Goal: Transaction & Acquisition: Purchase product/service

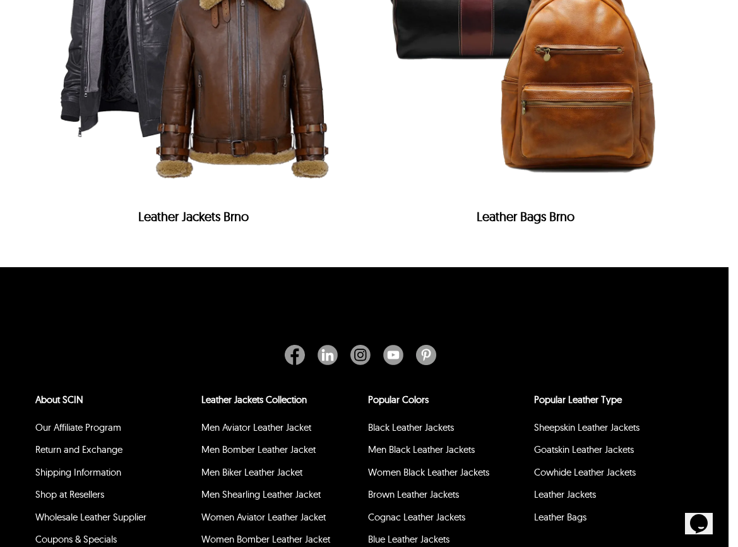
scroll to position [4807, 9]
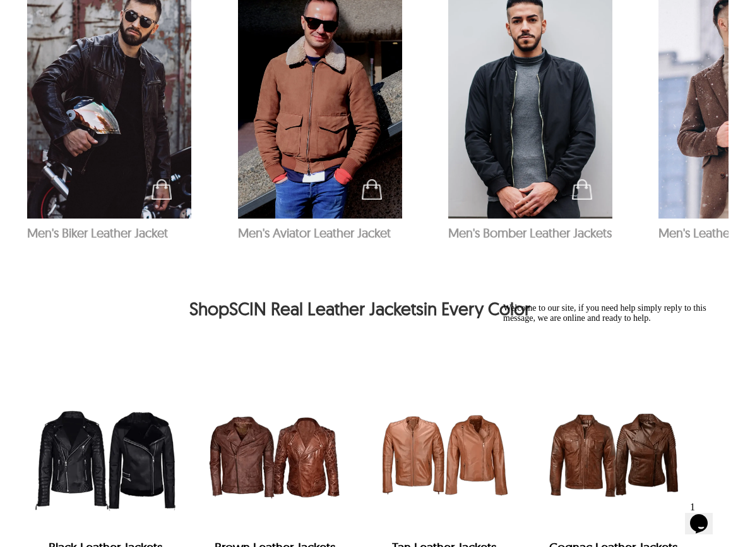
click at [465, 402] on img "Tan Leather Jackets" at bounding box center [444, 454] width 157 height 157
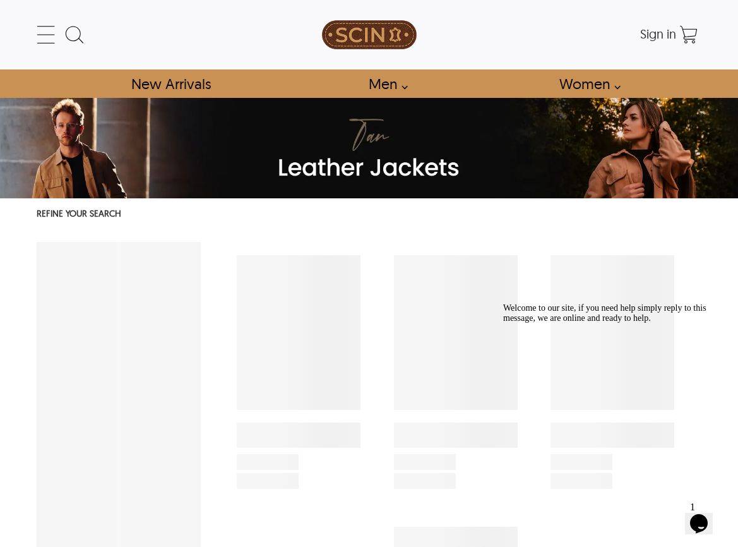
select select "********"
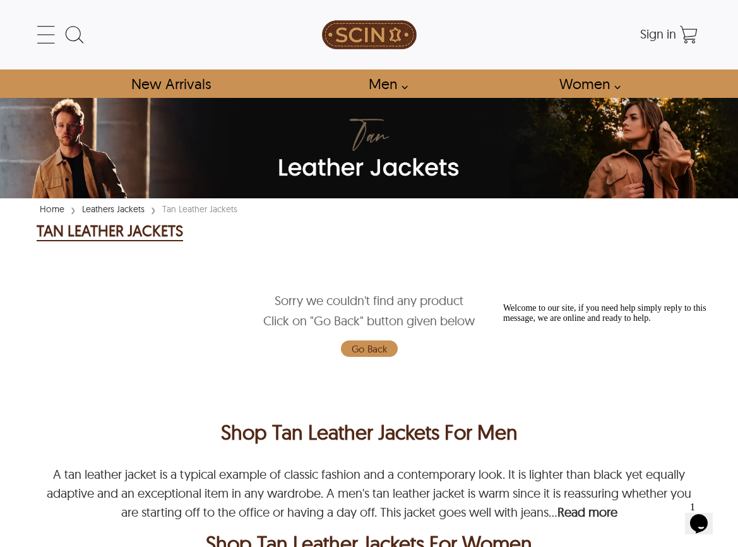
click at [121, 210] on link "Leathers Jackets" at bounding box center [113, 208] width 69 height 11
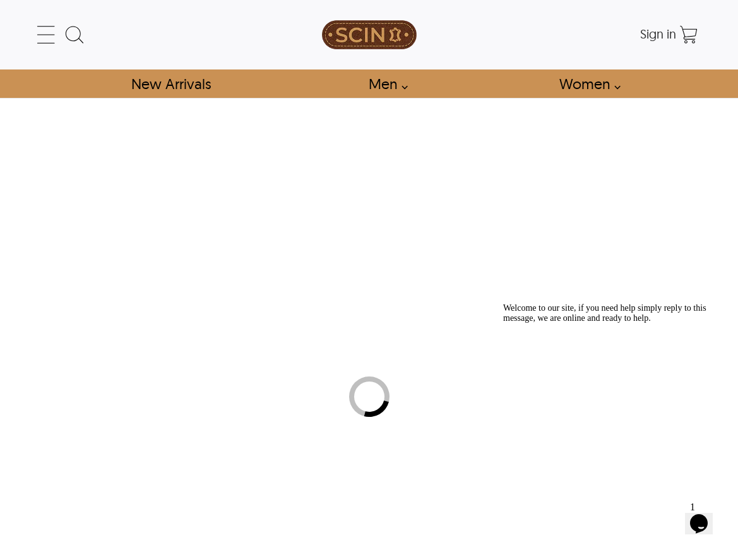
select select "********"
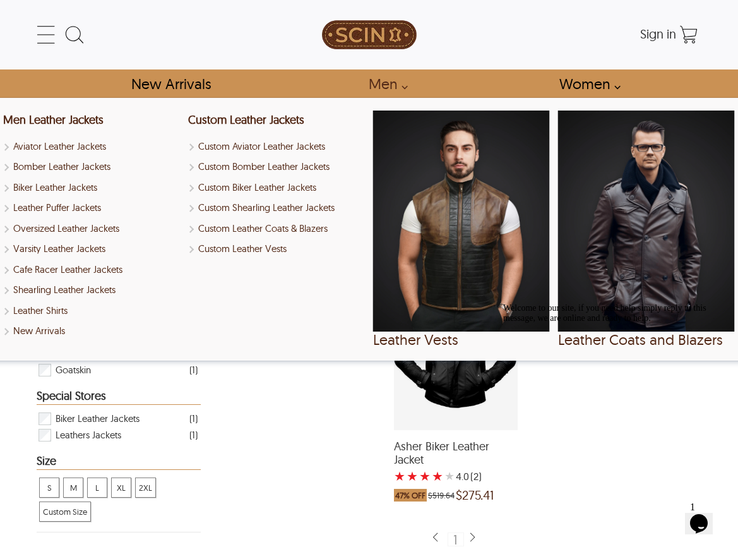
click at [668, 233] on img "Leather Coats and Blazers" at bounding box center [646, 220] width 177 height 221
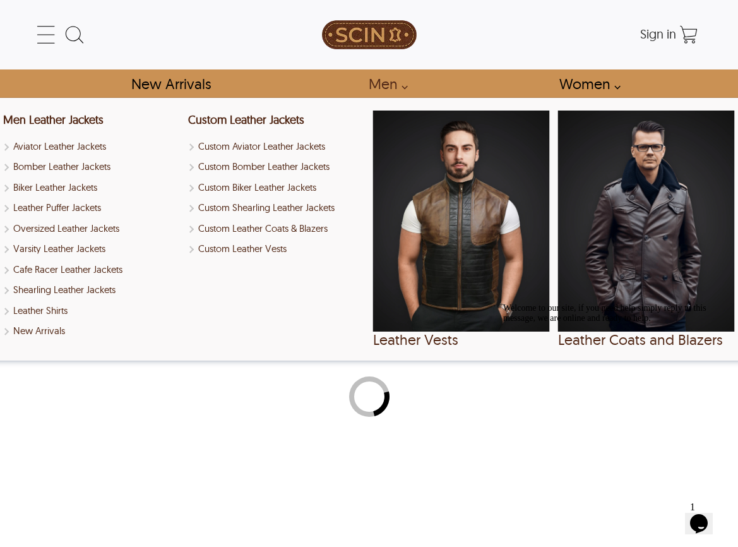
select select "********"
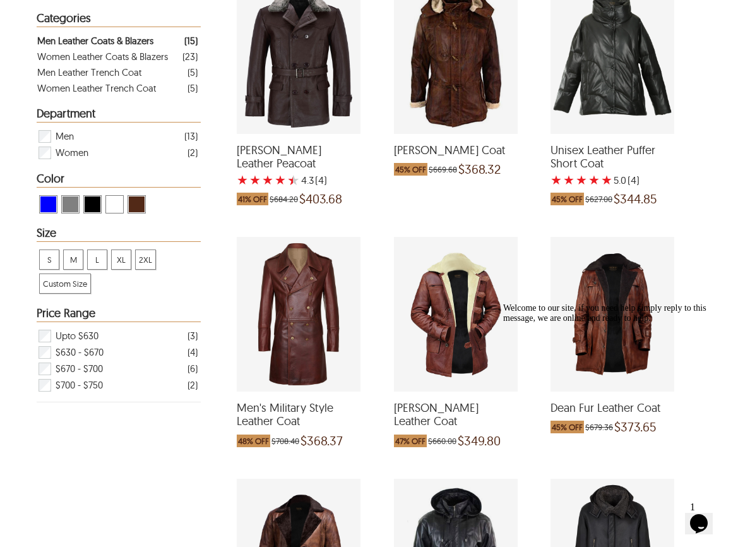
scroll to position [505, 0]
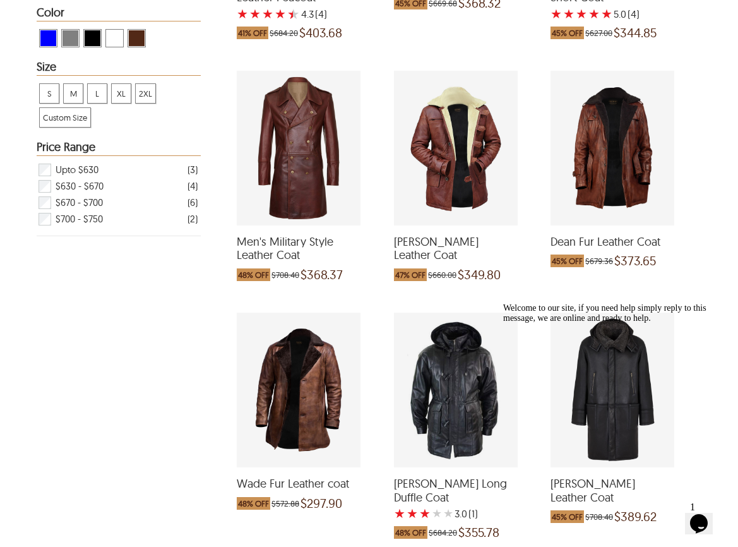
click at [489, 164] on div "Tom Hardy Leather Coat which was at a price of $660.00, now after discount the …" at bounding box center [456, 148] width 124 height 155
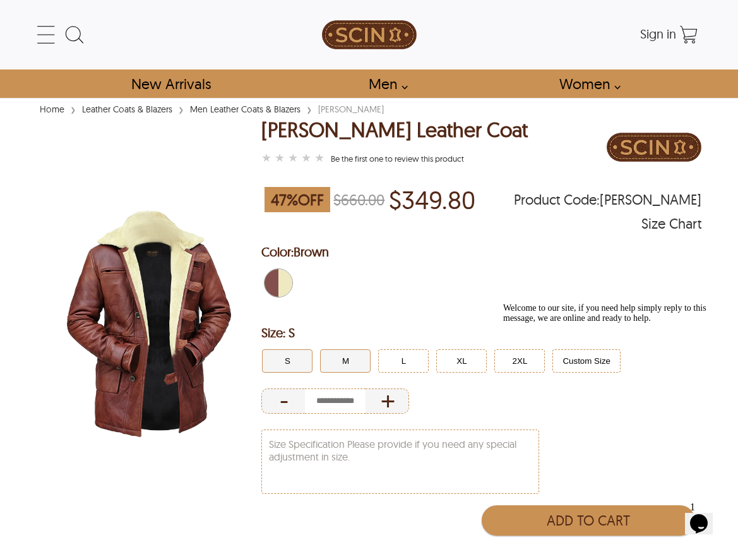
click at [337, 350] on button "M" at bounding box center [345, 360] width 50 height 23
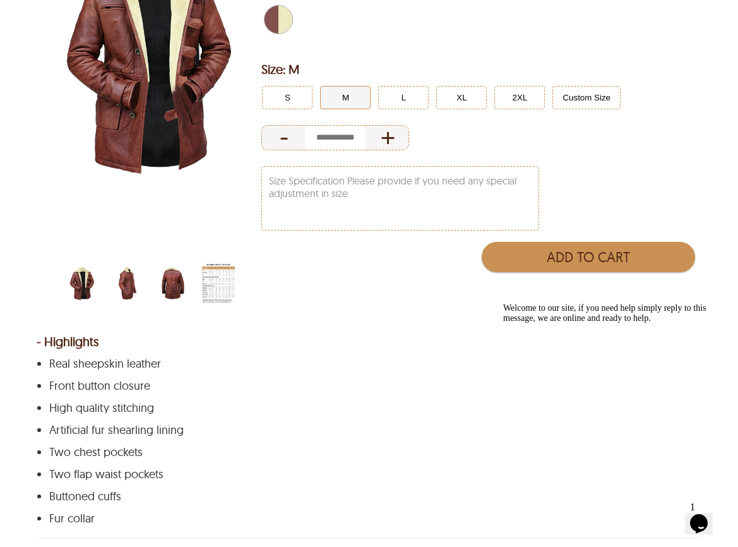
scroll to position [126, 0]
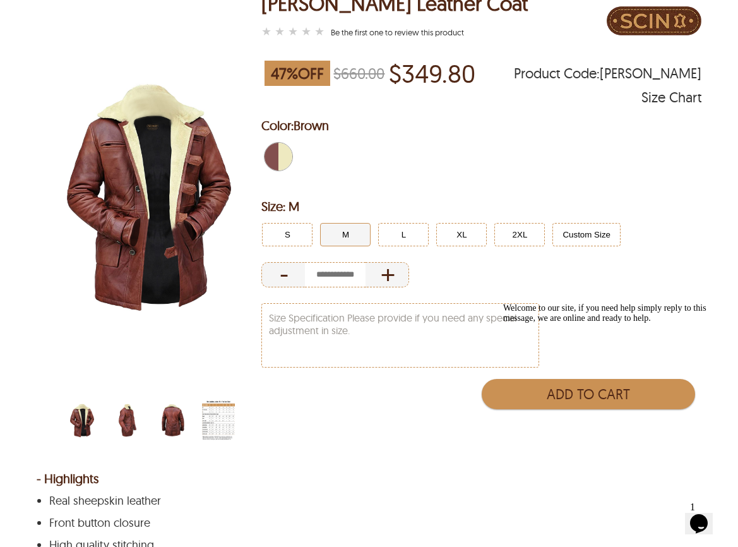
click at [176, 419] on img "tom-hardy-brown-long-bane-coat-back.jpg" at bounding box center [173, 420] width 33 height 41
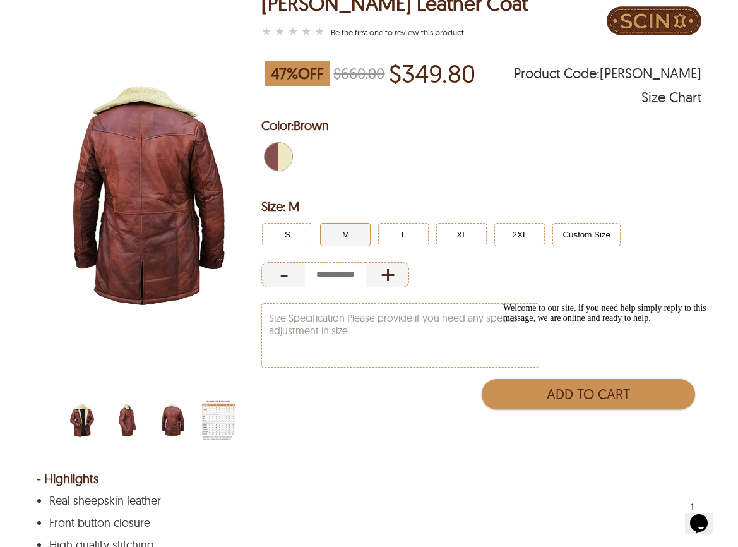
click at [211, 425] on img "men-jacket-size-chart-with-fur.jpg" at bounding box center [218, 420] width 33 height 41
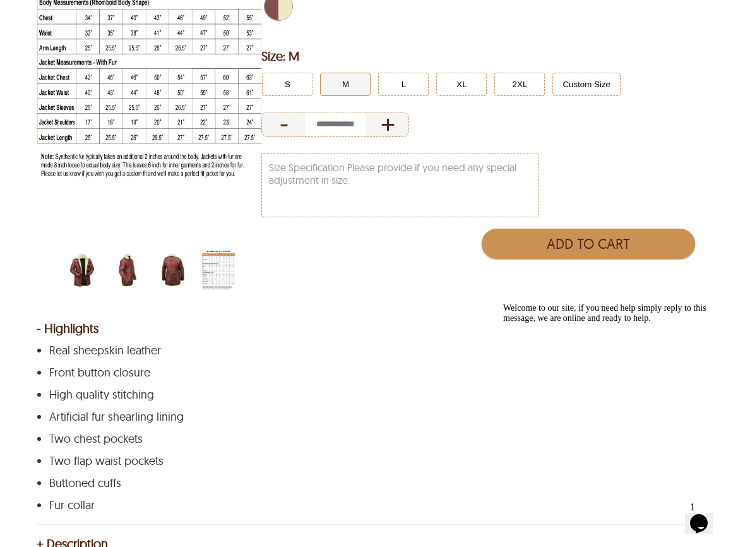
scroll to position [0, 0]
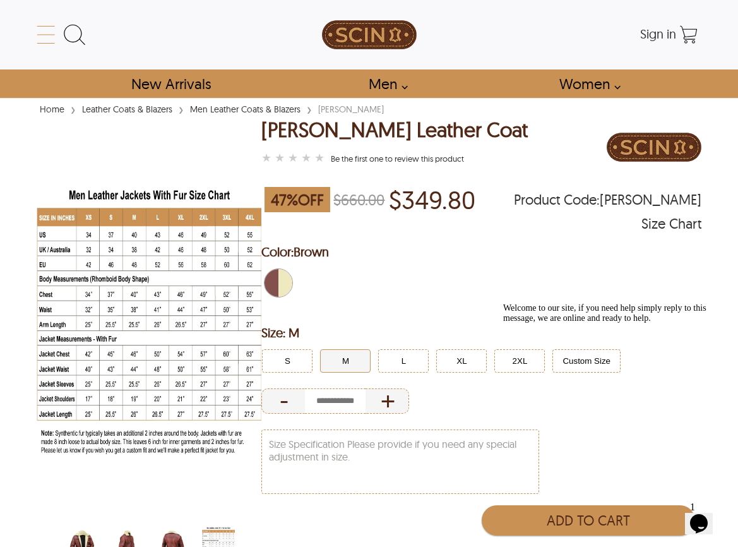
click at [54, 44] on icon at bounding box center [46, 43] width 18 height 1
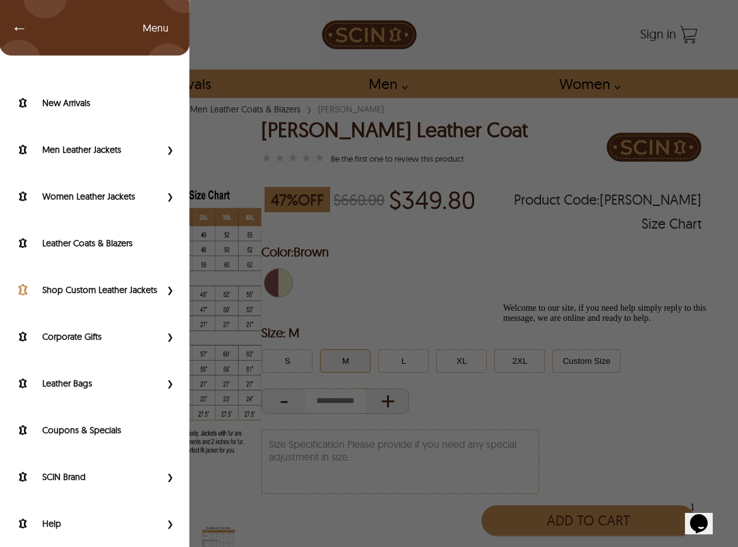
click at [121, 290] on label "Shop Custom Leather Jackets" at bounding box center [101, 289] width 118 height 13
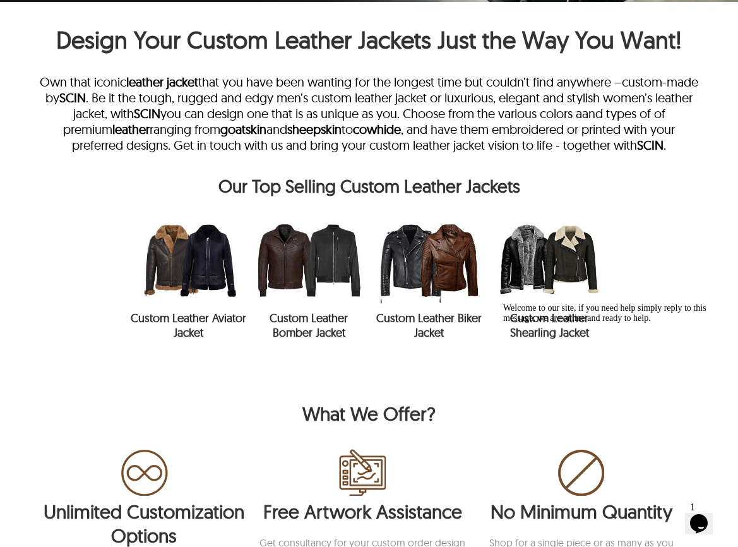
scroll to position [316, 0]
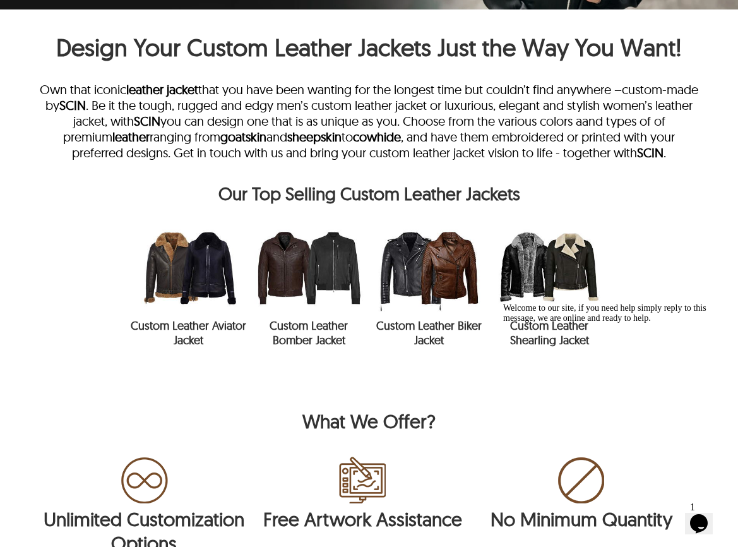
click at [548, 264] on img at bounding box center [549, 267] width 120 height 88
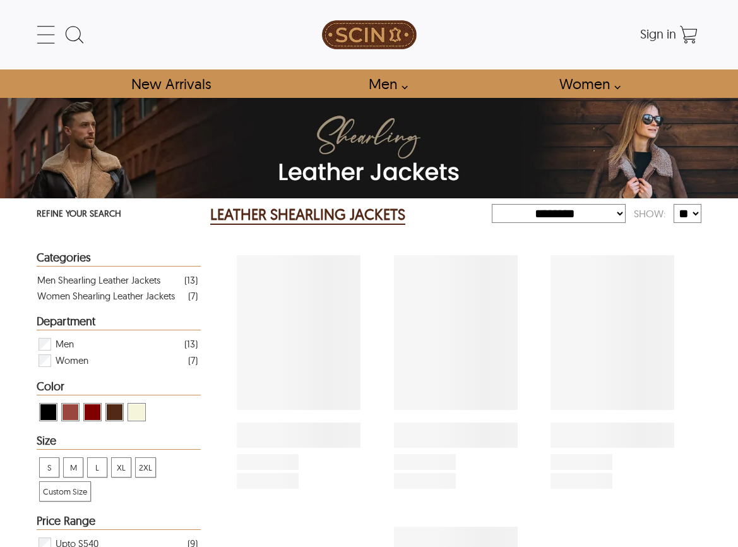
select select "********"
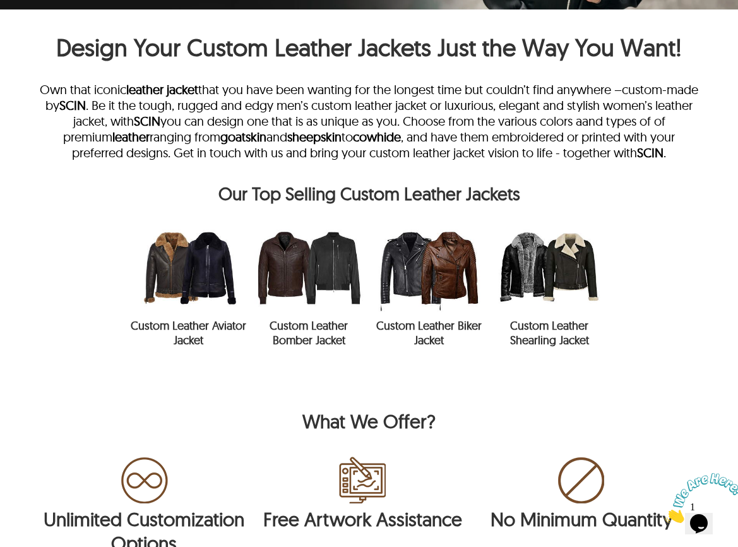
click at [287, 270] on img at bounding box center [309, 267] width 120 height 88
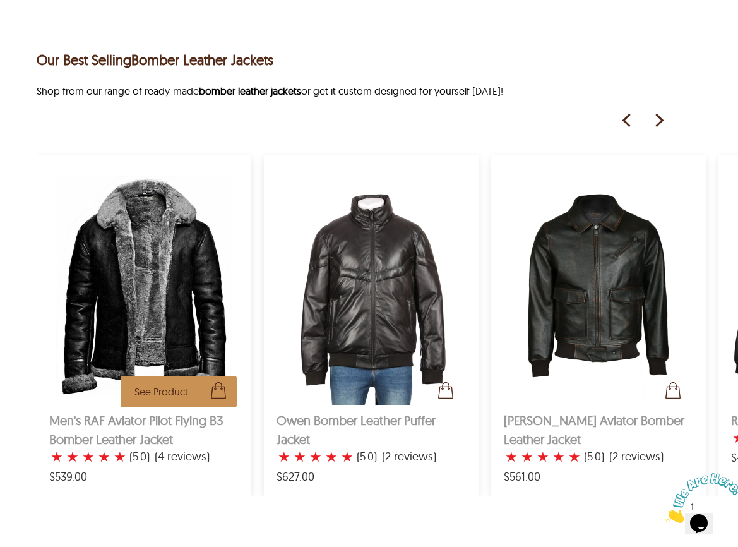
click at [177, 270] on img at bounding box center [143, 286] width 189 height 237
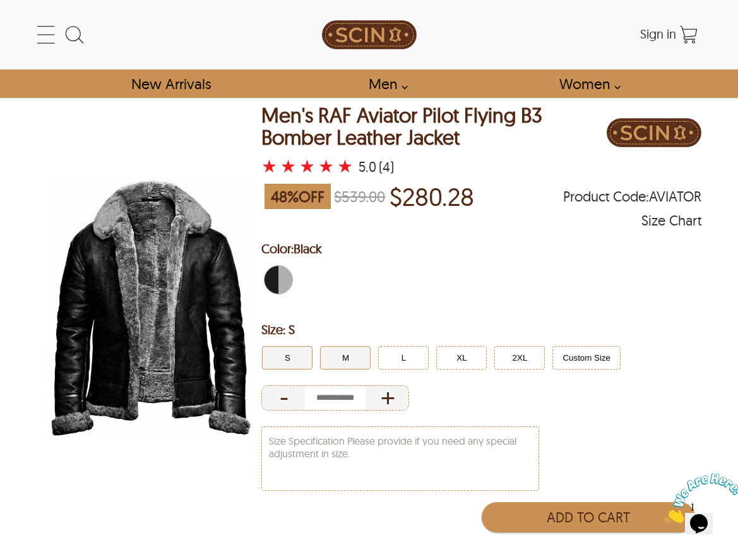
click at [347, 352] on button "M" at bounding box center [345, 357] width 50 height 23
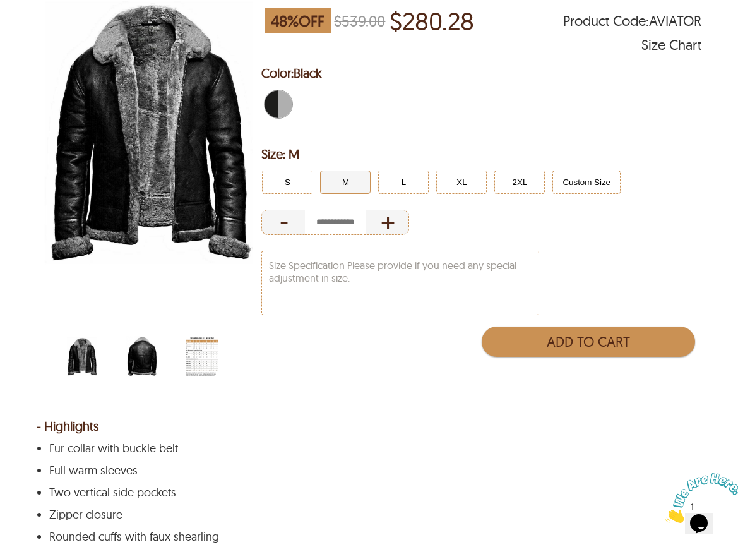
scroll to position [189, 0]
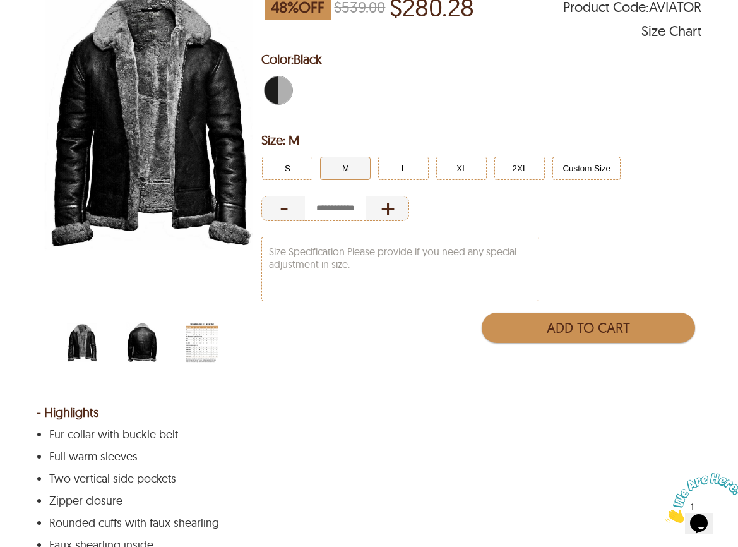
click at [151, 349] on img "scin-13040-black-back.jpg" at bounding box center [142, 342] width 33 height 41
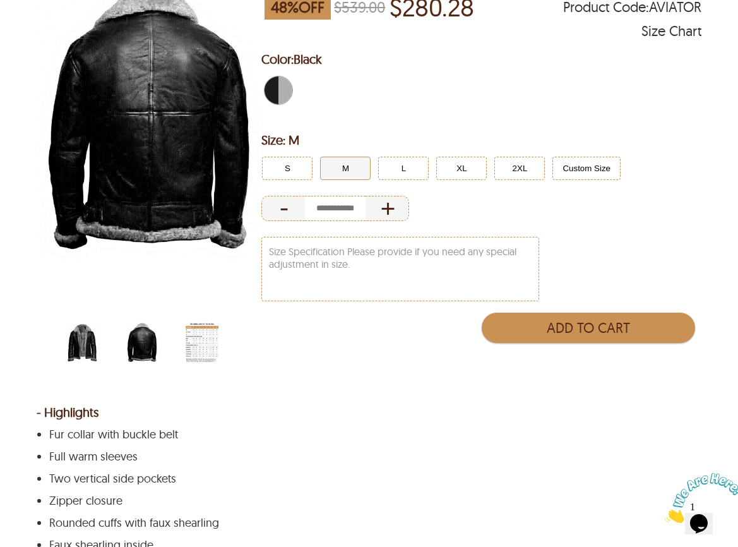
scroll to position [63, 0]
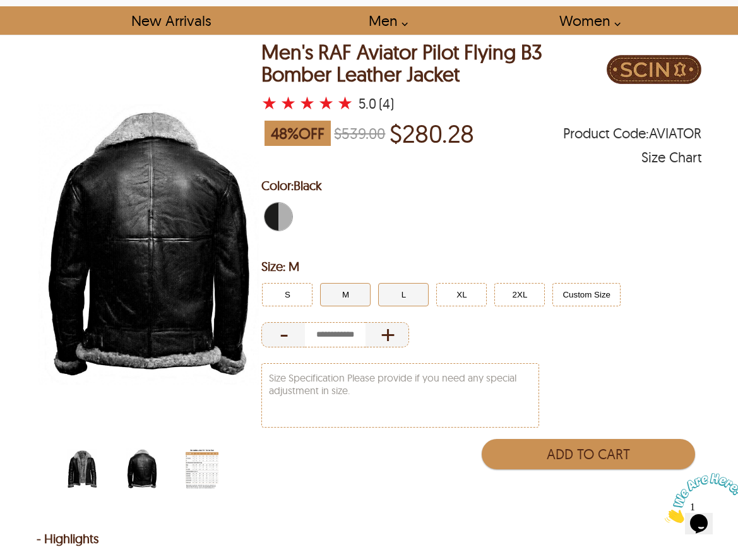
click at [400, 295] on button "L" at bounding box center [403, 294] width 50 height 23
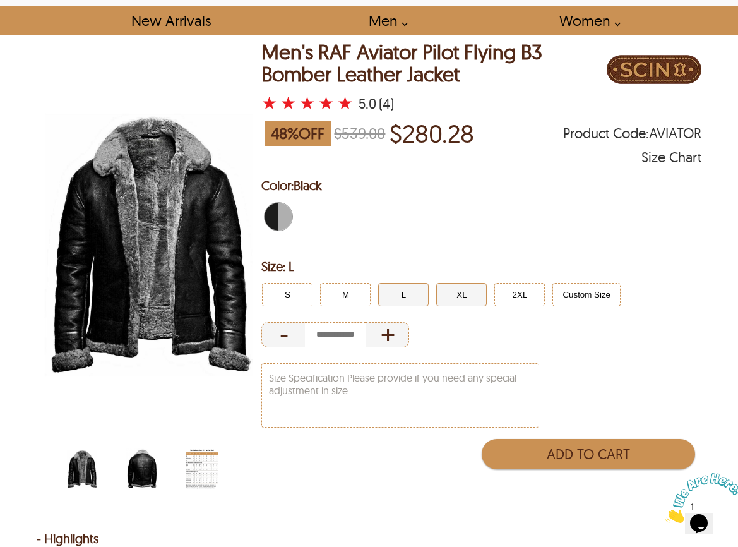
click at [453, 292] on button "XL" at bounding box center [461, 294] width 50 height 23
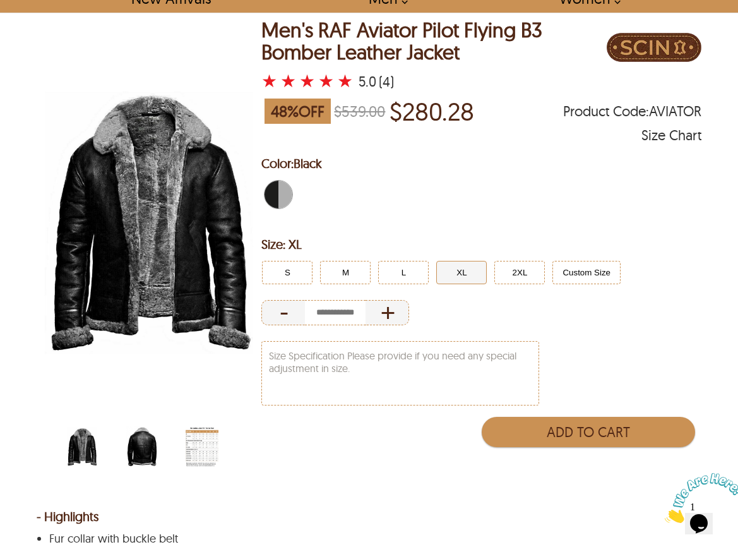
scroll to position [63, 0]
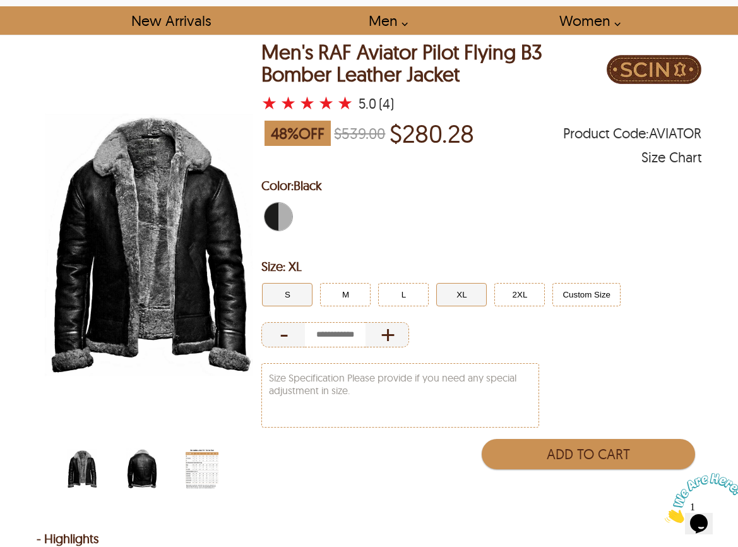
click at [295, 284] on button "S" at bounding box center [287, 294] width 50 height 23
click at [342, 288] on button "M" at bounding box center [345, 294] width 50 height 23
click at [393, 294] on button "L" at bounding box center [403, 294] width 50 height 23
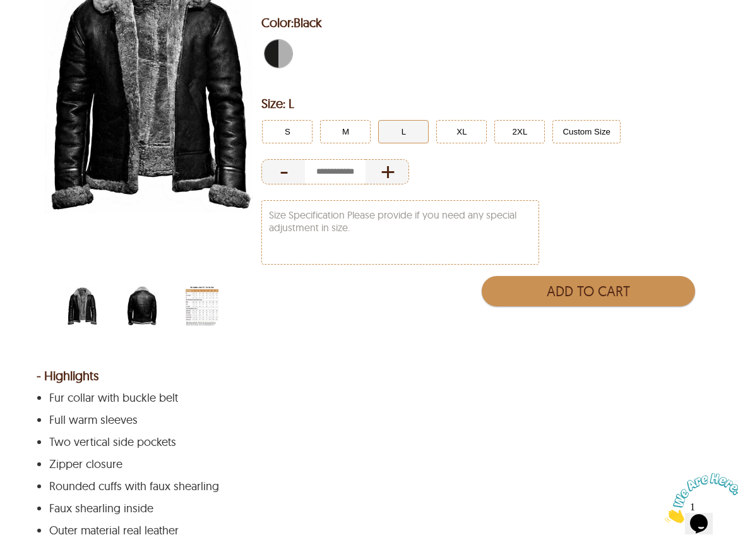
scroll to position [126, 0]
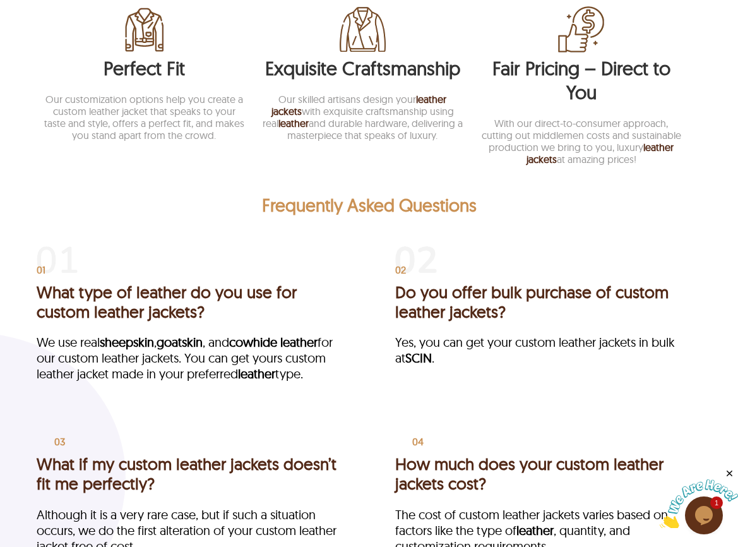
scroll to position [2115, 0]
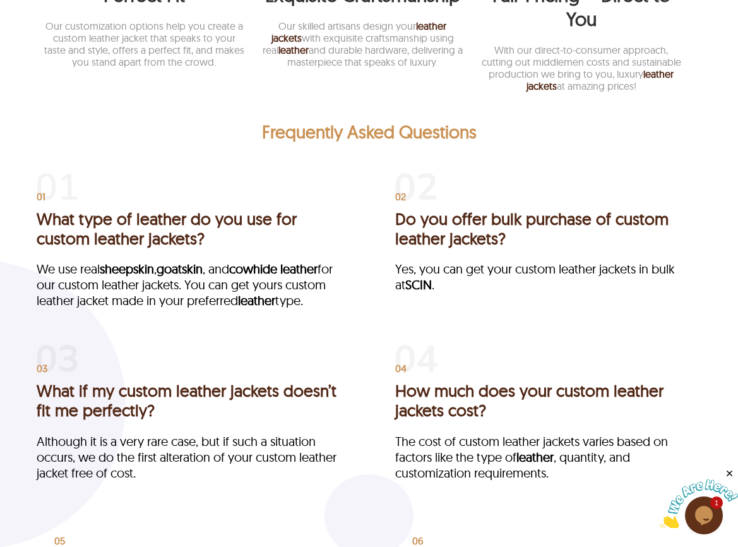
click at [578, 155] on div "Frequently Asked Questions 01 What type of leather do you use for custom leathe…" at bounding box center [369, 532] width 738 height 823
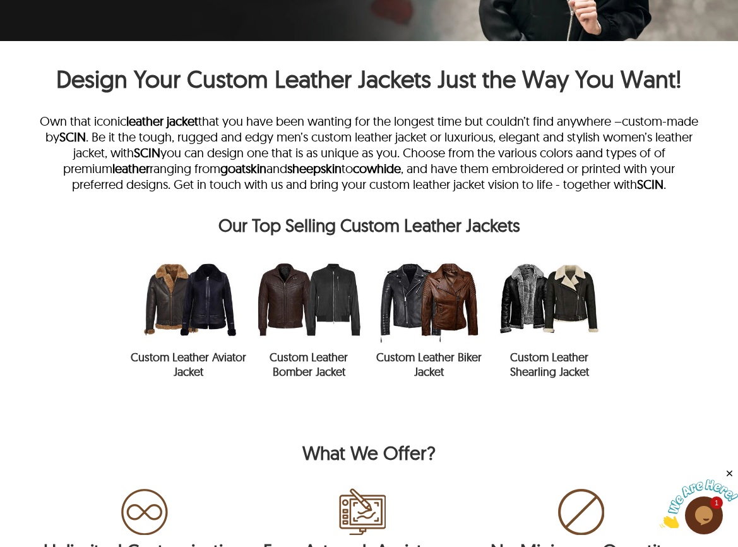
scroll to position [0, 0]
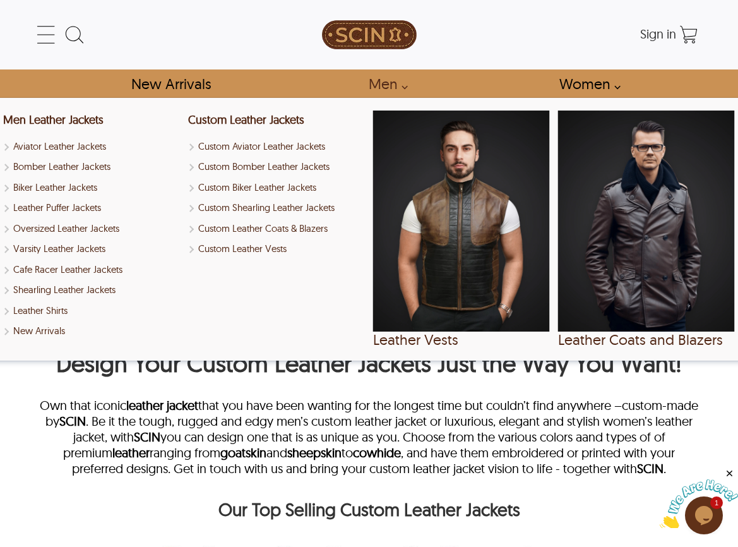
click at [381, 85] on link "Men" at bounding box center [384, 83] width 61 height 28
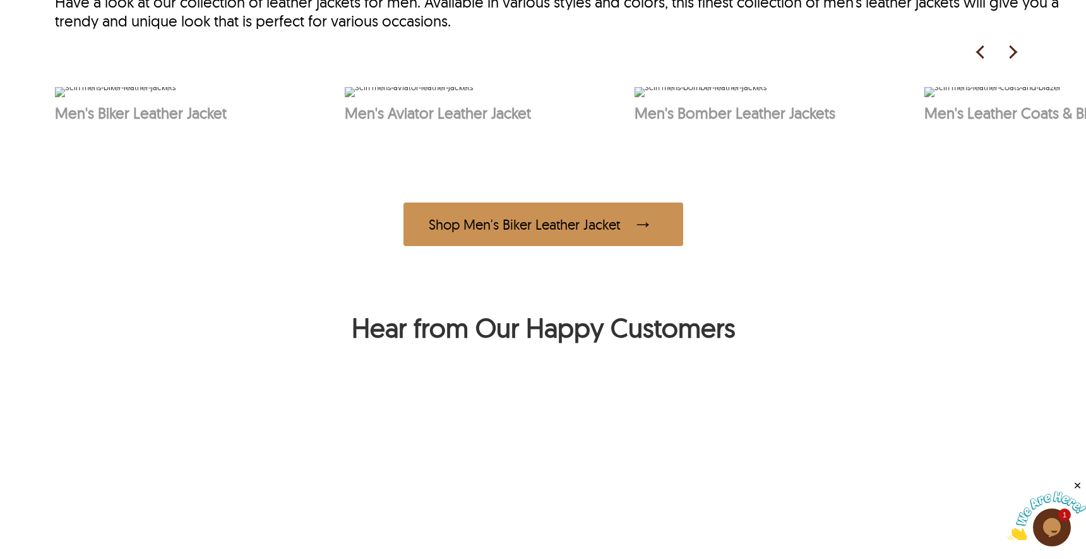
scroll to position [805, 0]
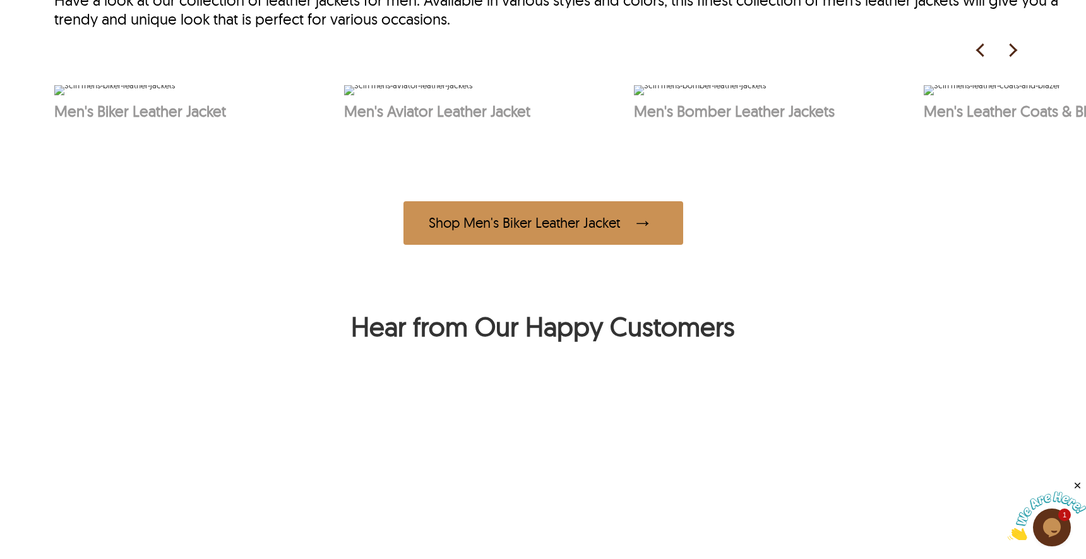
click at [737, 49] on img at bounding box center [1011, 50] width 19 height 19
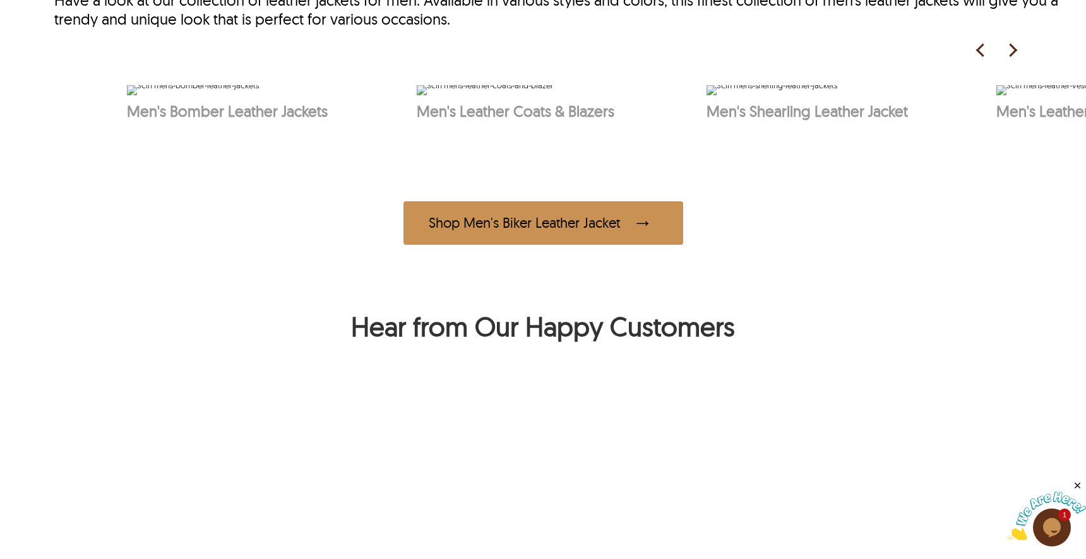
scroll to position [0, 579]
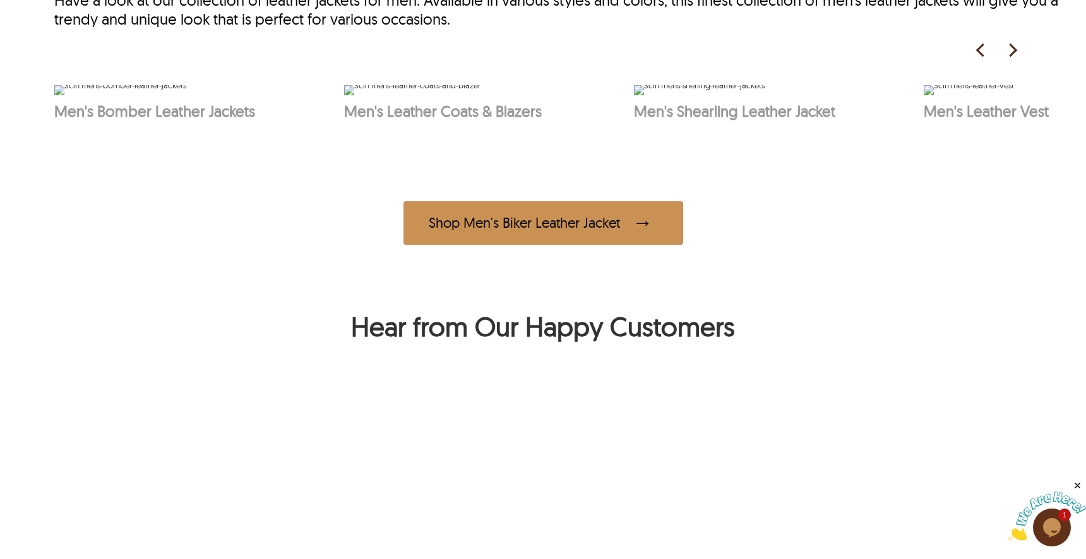
click at [737, 49] on img at bounding box center [1011, 50] width 19 height 19
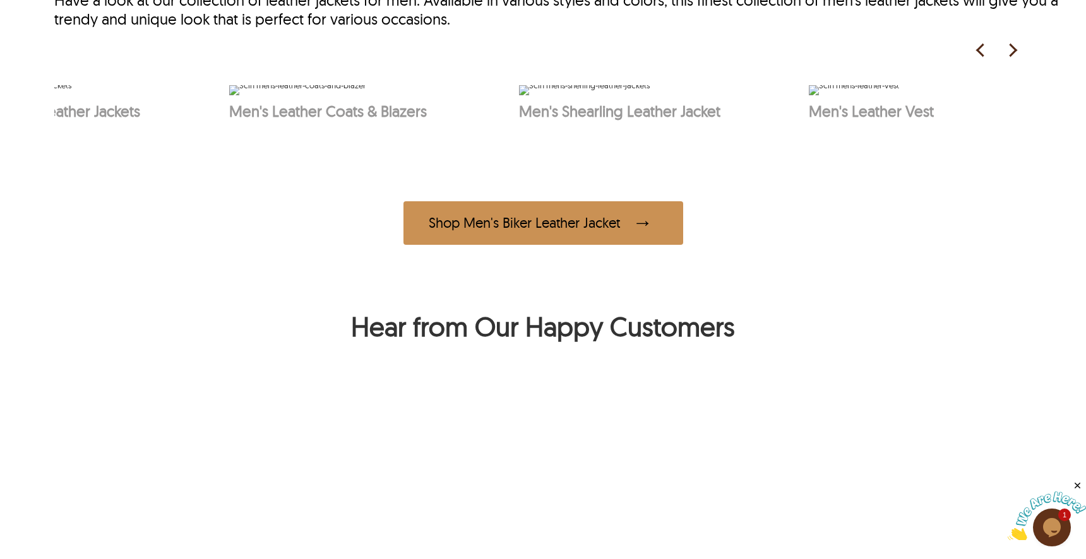
click at [737, 49] on img at bounding box center [1011, 50] width 19 height 19
click at [737, 54] on img at bounding box center [980, 50] width 19 height 19
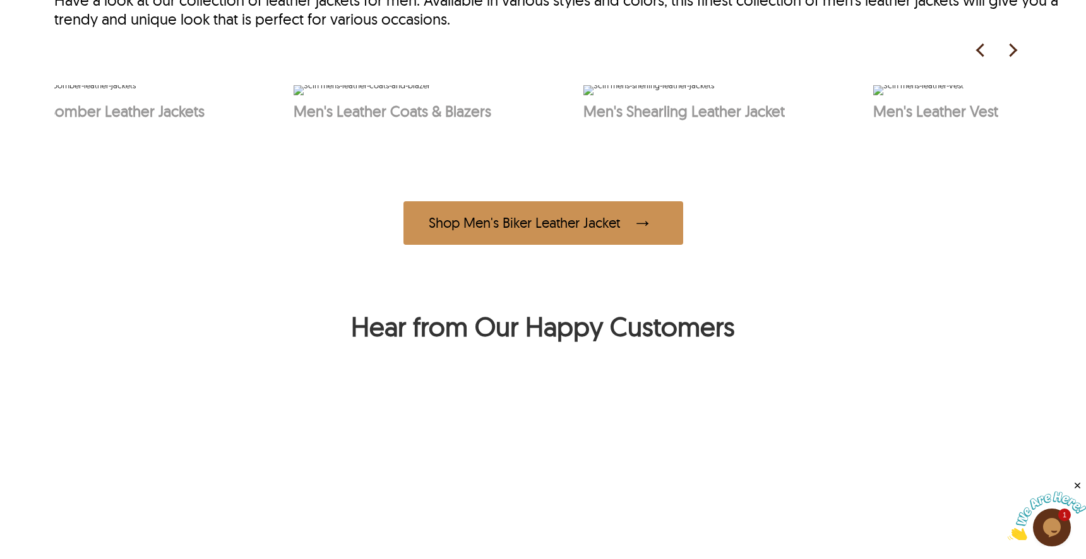
click at [737, 54] on img at bounding box center [980, 50] width 19 height 19
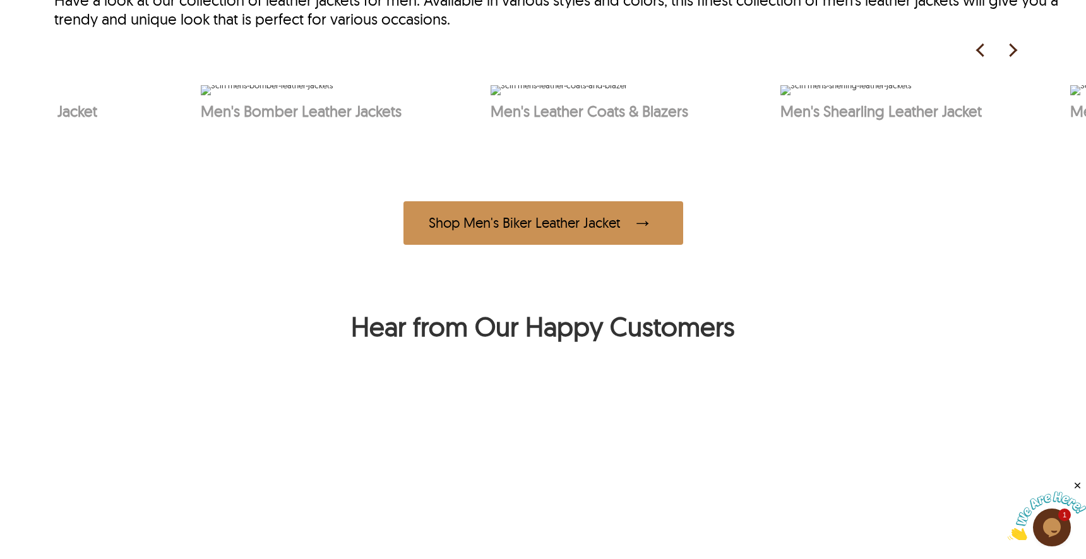
click at [737, 54] on img at bounding box center [980, 50] width 19 height 19
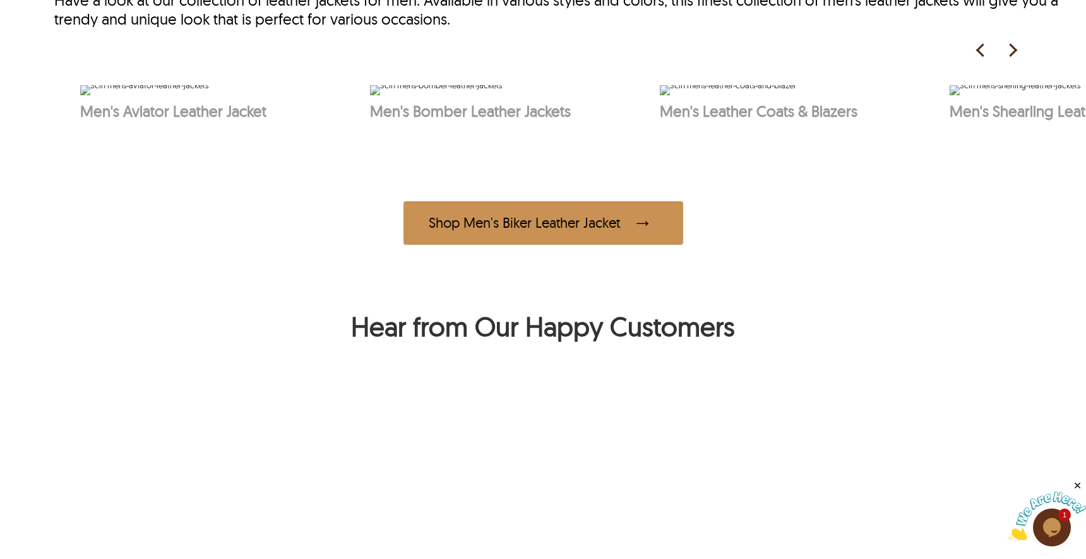
click at [737, 54] on img at bounding box center [980, 50] width 19 height 19
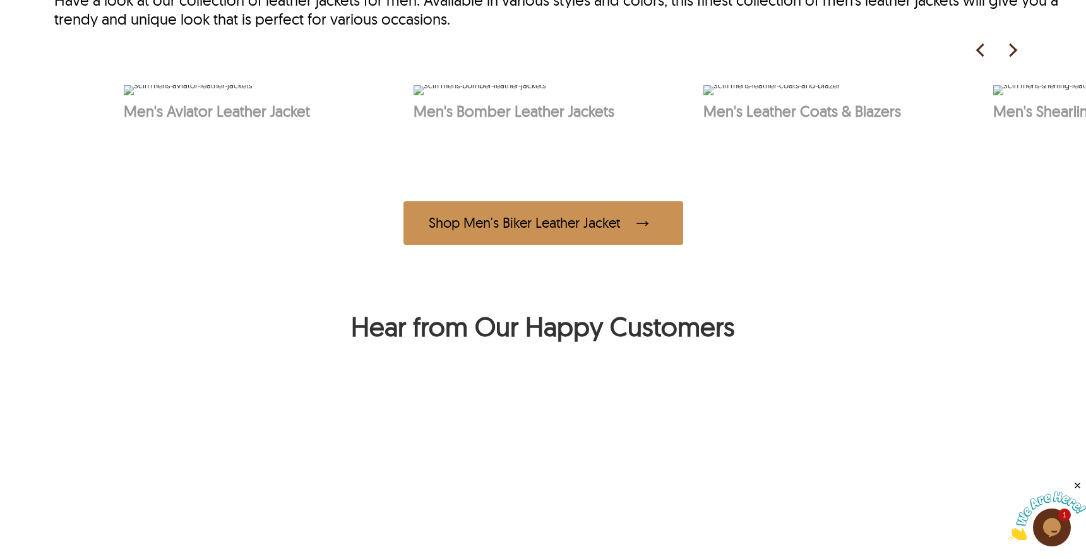
click at [737, 54] on img at bounding box center [980, 50] width 19 height 19
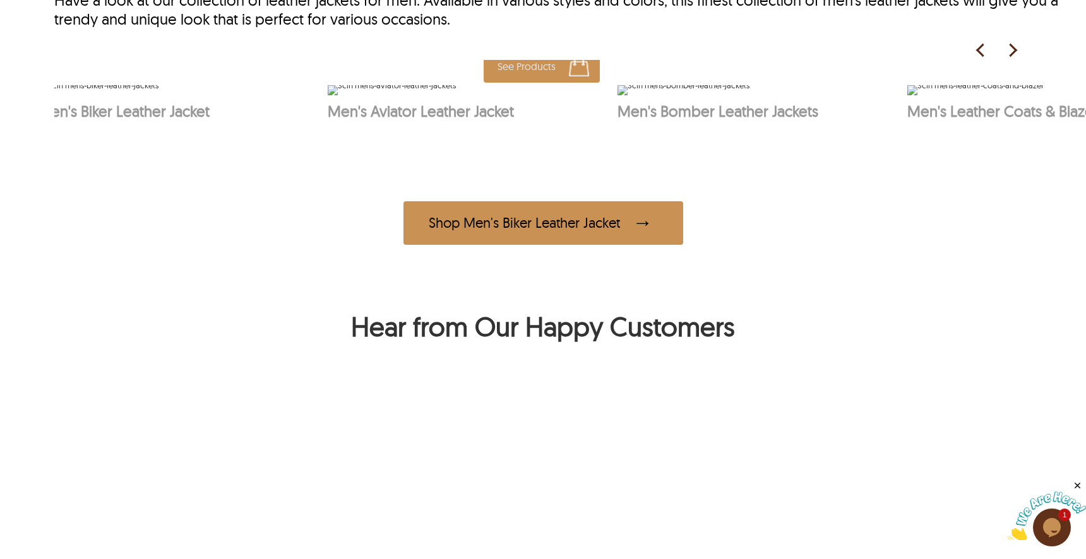
scroll to position [0, 0]
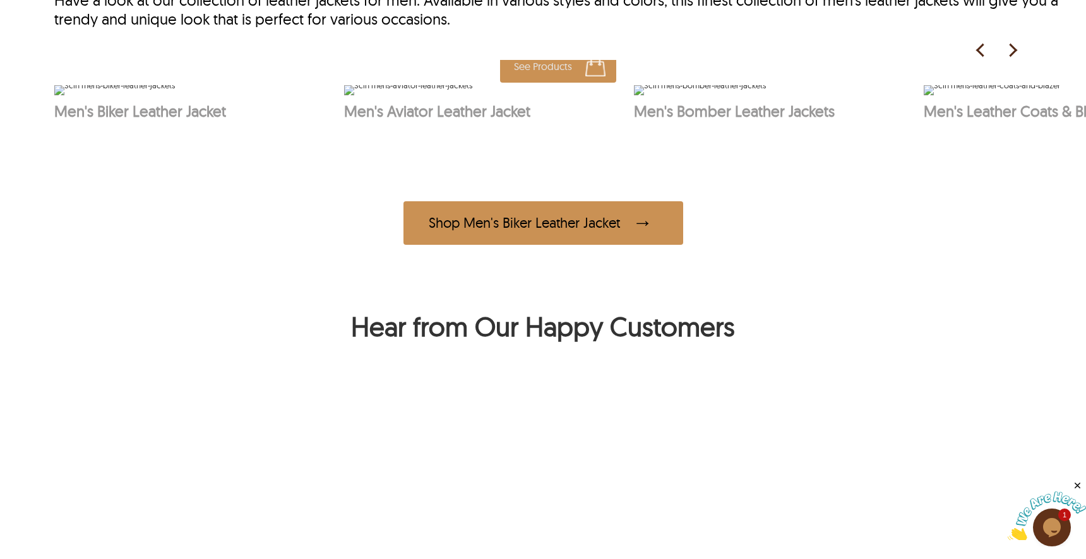
click at [472, 95] on img at bounding box center [408, 90] width 128 height 10
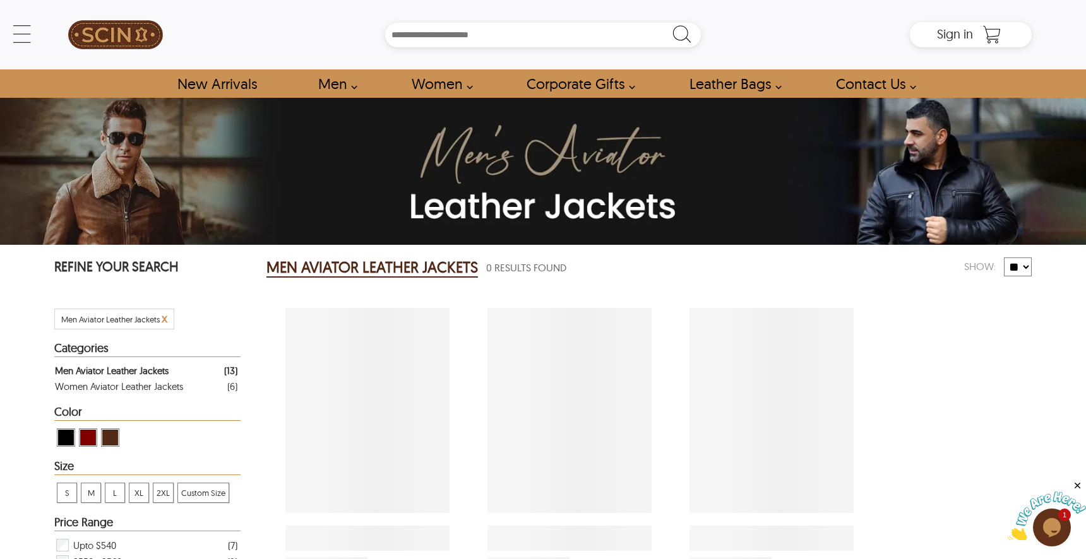
select select "********"
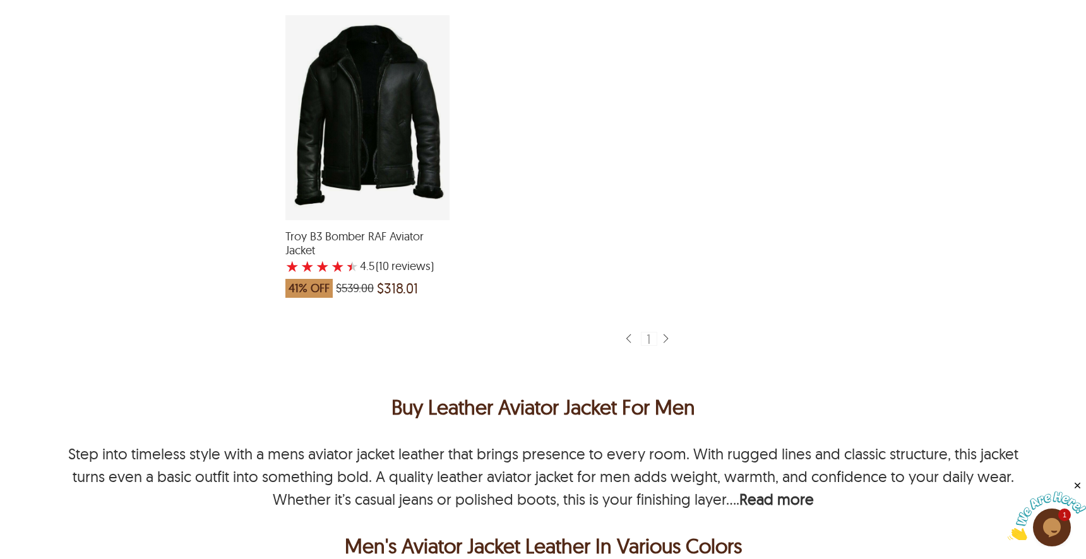
scroll to position [1389, 0]
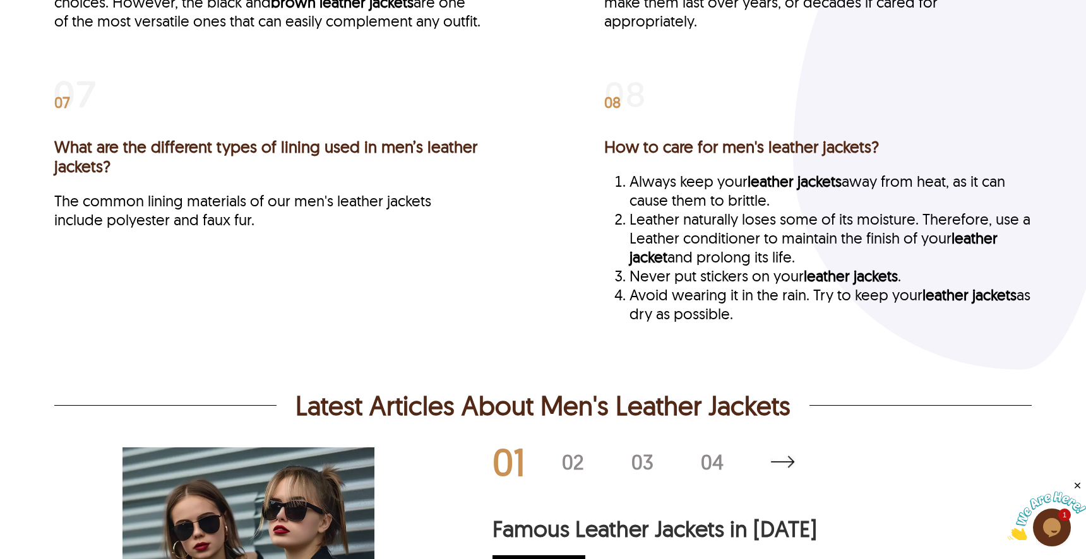
scroll to position [3535, 0]
